Goal: Task Accomplishment & Management: Use online tool/utility

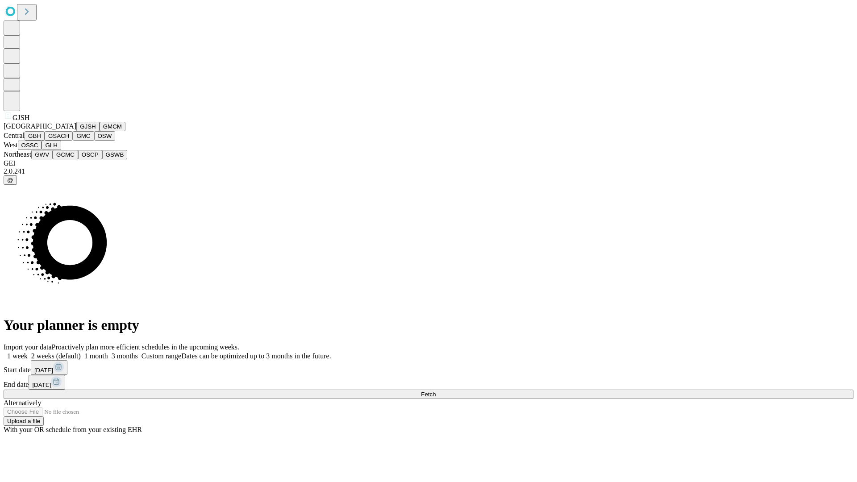
click at [76, 131] on button "GJSH" at bounding box center [87, 126] width 23 height 9
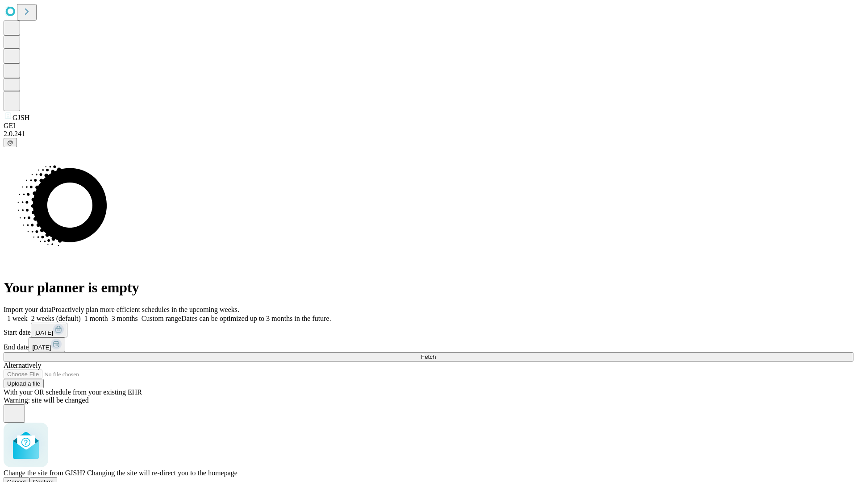
click at [54, 478] on span "Confirm" at bounding box center [43, 481] width 21 height 7
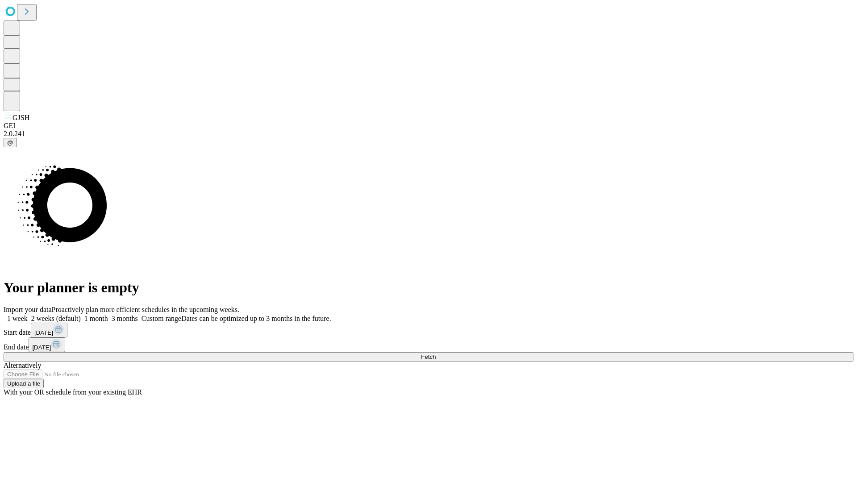
click at [81, 315] on label "2 weeks (default)" at bounding box center [54, 319] width 53 height 8
click at [435, 353] on span "Fetch" at bounding box center [428, 356] width 15 height 7
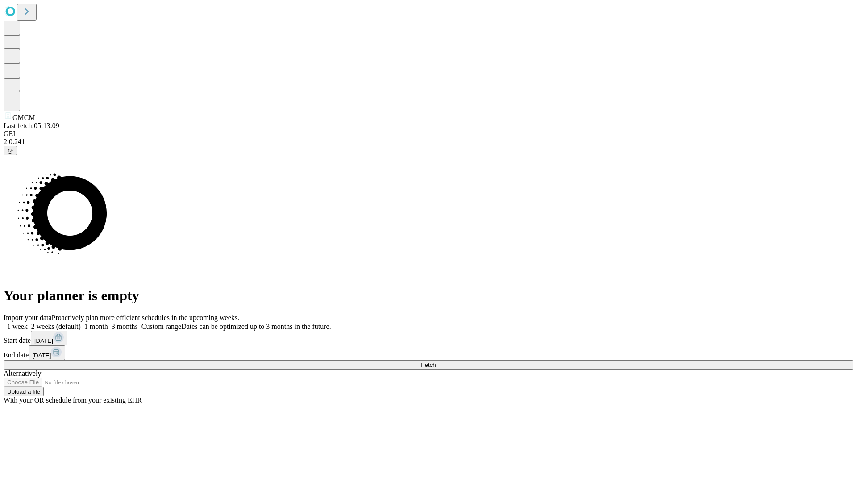
click at [81, 323] on label "2 weeks (default)" at bounding box center [54, 327] width 53 height 8
click at [435, 361] on span "Fetch" at bounding box center [428, 364] width 15 height 7
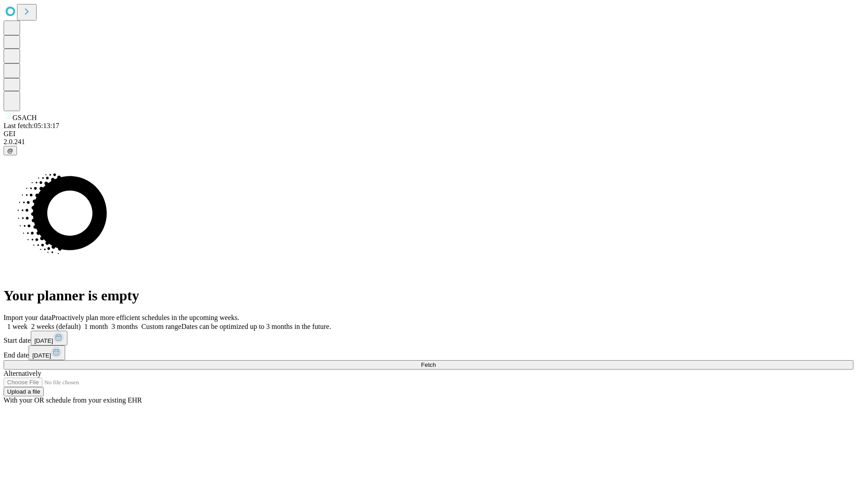
click at [81, 323] on label "2 weeks (default)" at bounding box center [54, 327] width 53 height 8
click at [435, 361] on span "Fetch" at bounding box center [428, 364] width 15 height 7
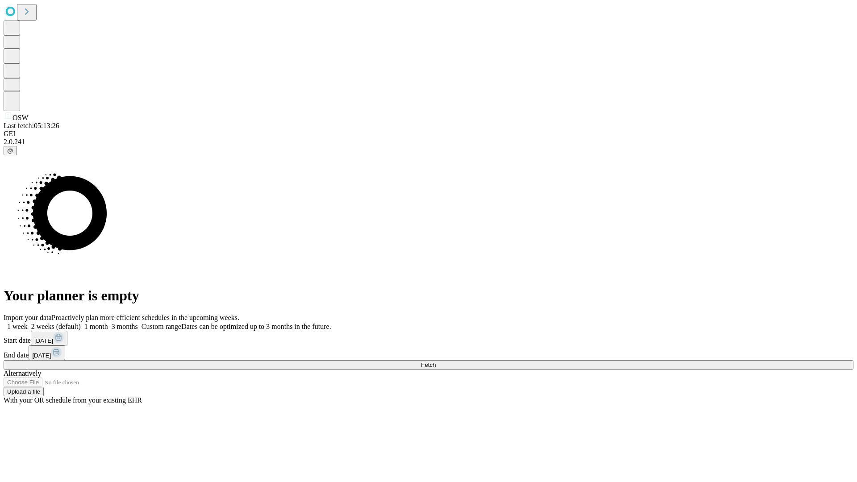
click at [435, 361] on span "Fetch" at bounding box center [428, 364] width 15 height 7
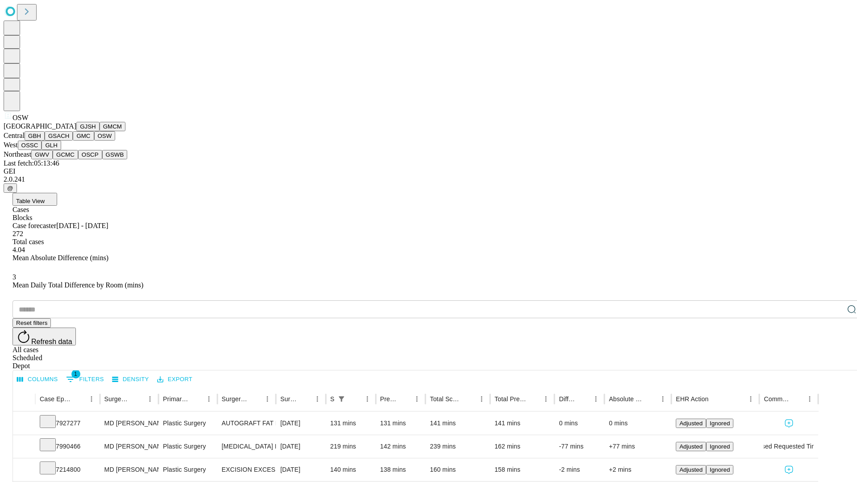
click at [42, 150] on button "OSSC" at bounding box center [30, 145] width 24 height 9
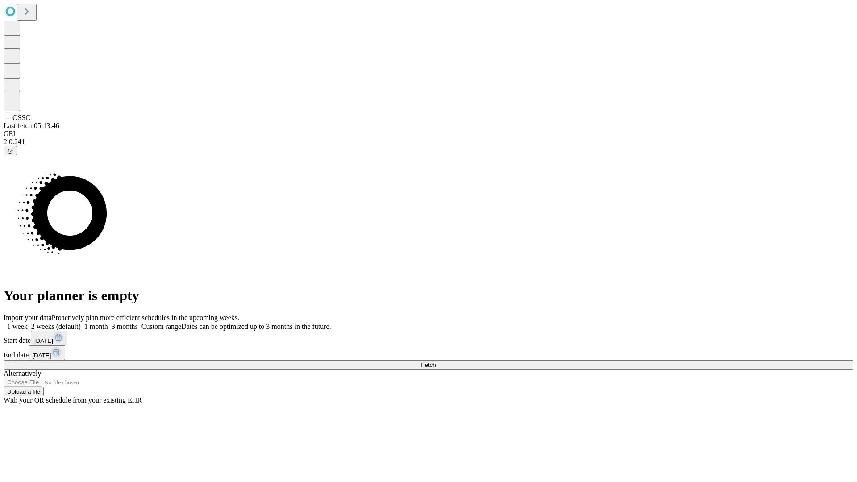
click at [81, 323] on label "2 weeks (default)" at bounding box center [54, 327] width 53 height 8
click at [435, 361] on span "Fetch" at bounding box center [428, 364] width 15 height 7
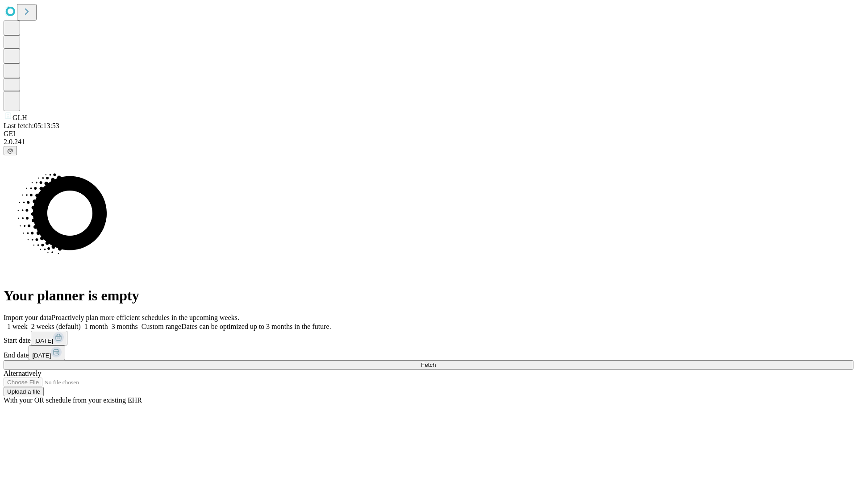
click at [81, 323] on label "2 weeks (default)" at bounding box center [54, 327] width 53 height 8
click at [435, 361] on span "Fetch" at bounding box center [428, 364] width 15 height 7
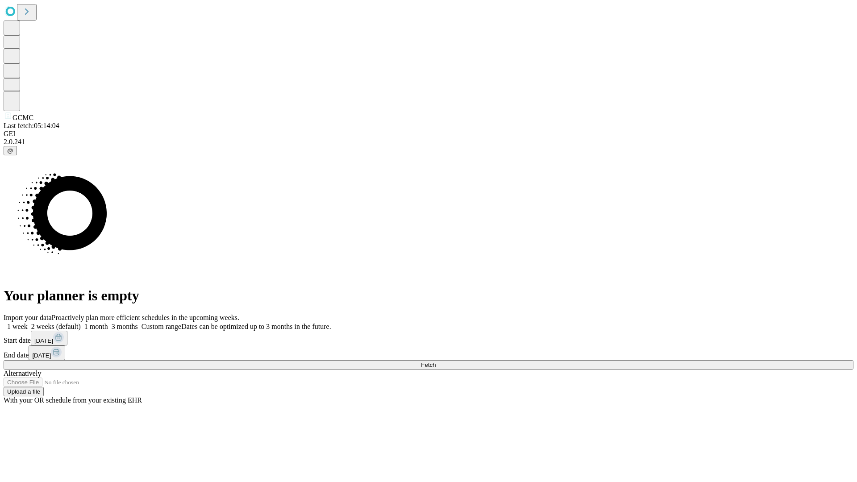
click at [81, 323] on label "2 weeks (default)" at bounding box center [54, 327] width 53 height 8
click at [435, 361] on span "Fetch" at bounding box center [428, 364] width 15 height 7
